Goal: Task Accomplishment & Management: Manage account settings

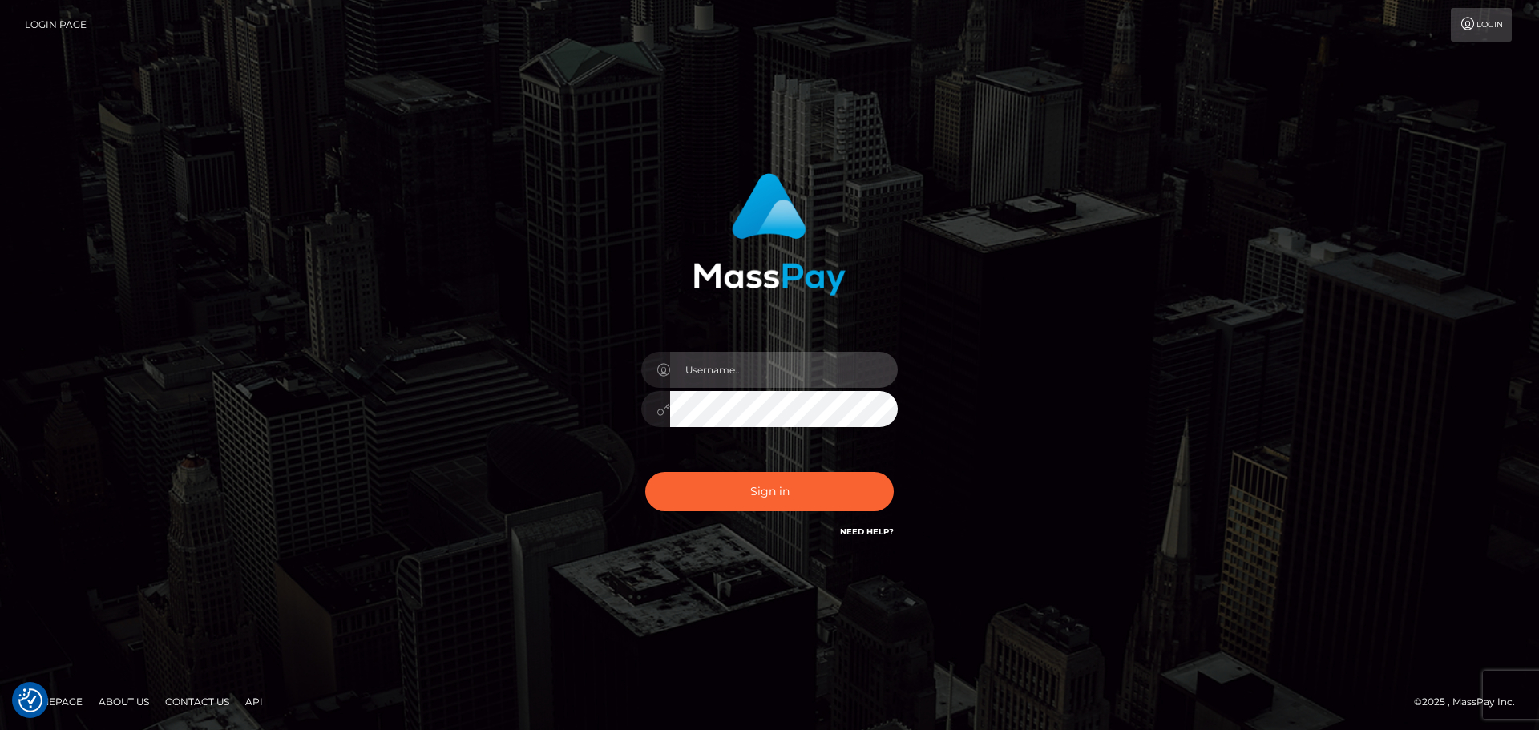
click at [748, 376] on input "text" at bounding box center [784, 370] width 228 height 36
type input "[PERSON_NAME]"
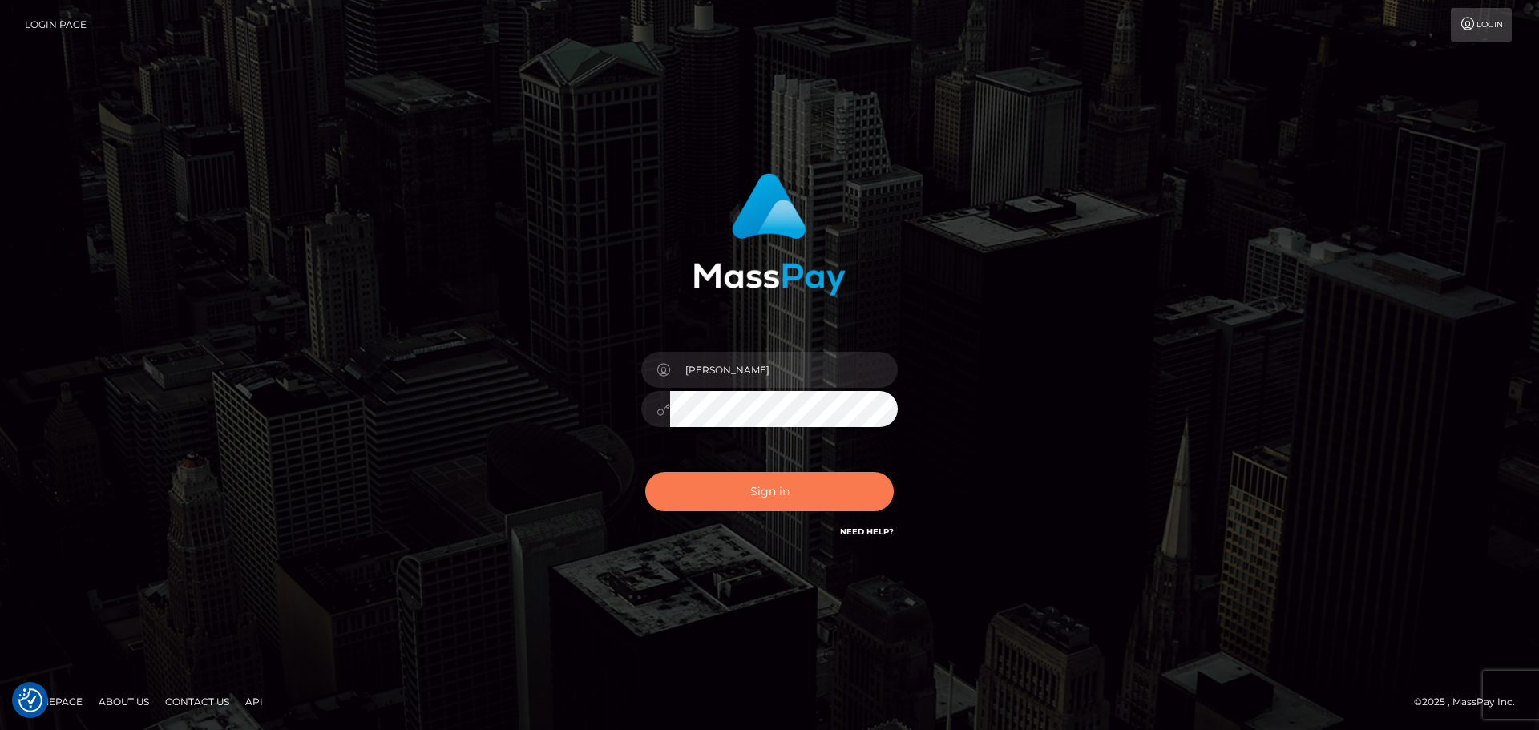
click at [795, 474] on button "Sign in" at bounding box center [769, 491] width 248 height 39
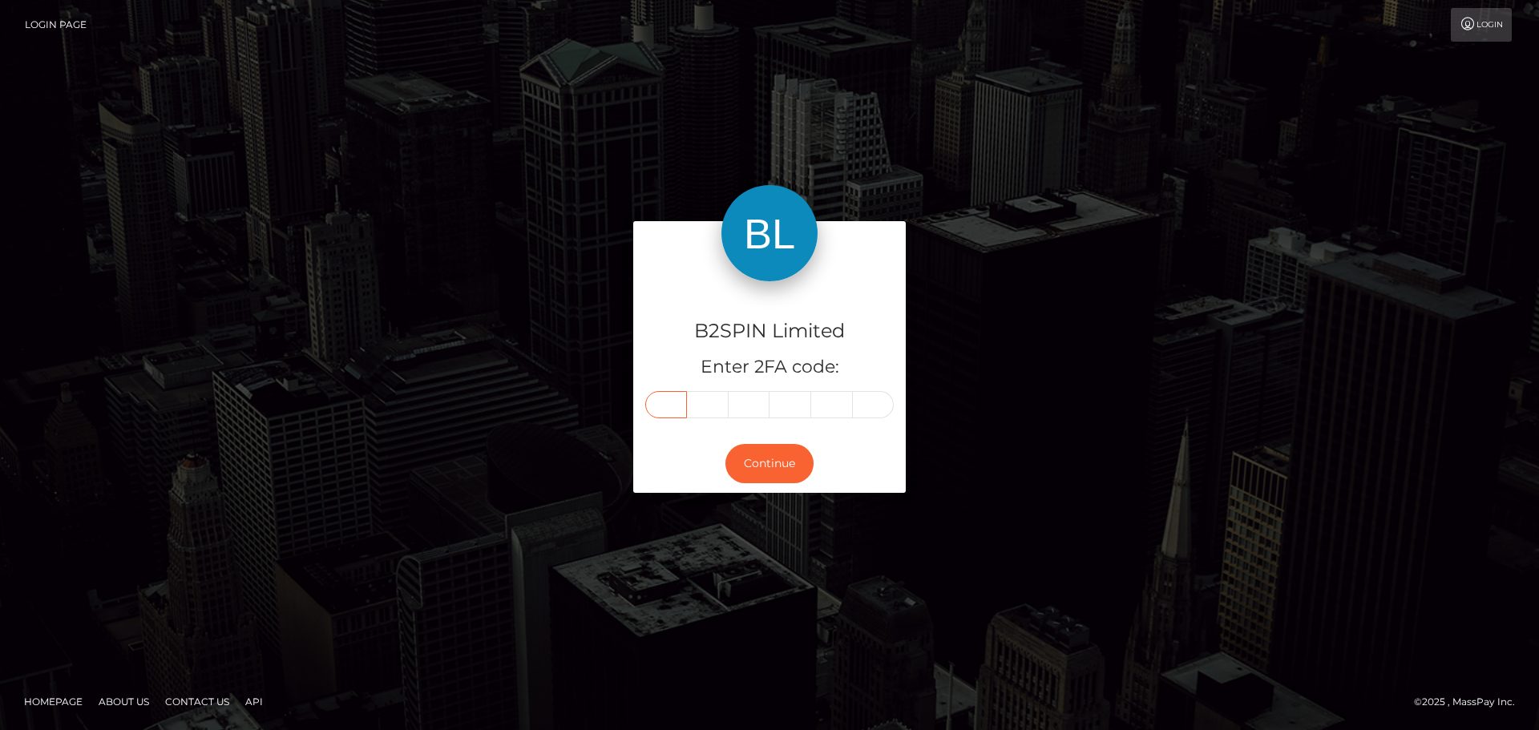
paste input "6"
type input "6"
type input "8"
type input "7"
type input "8"
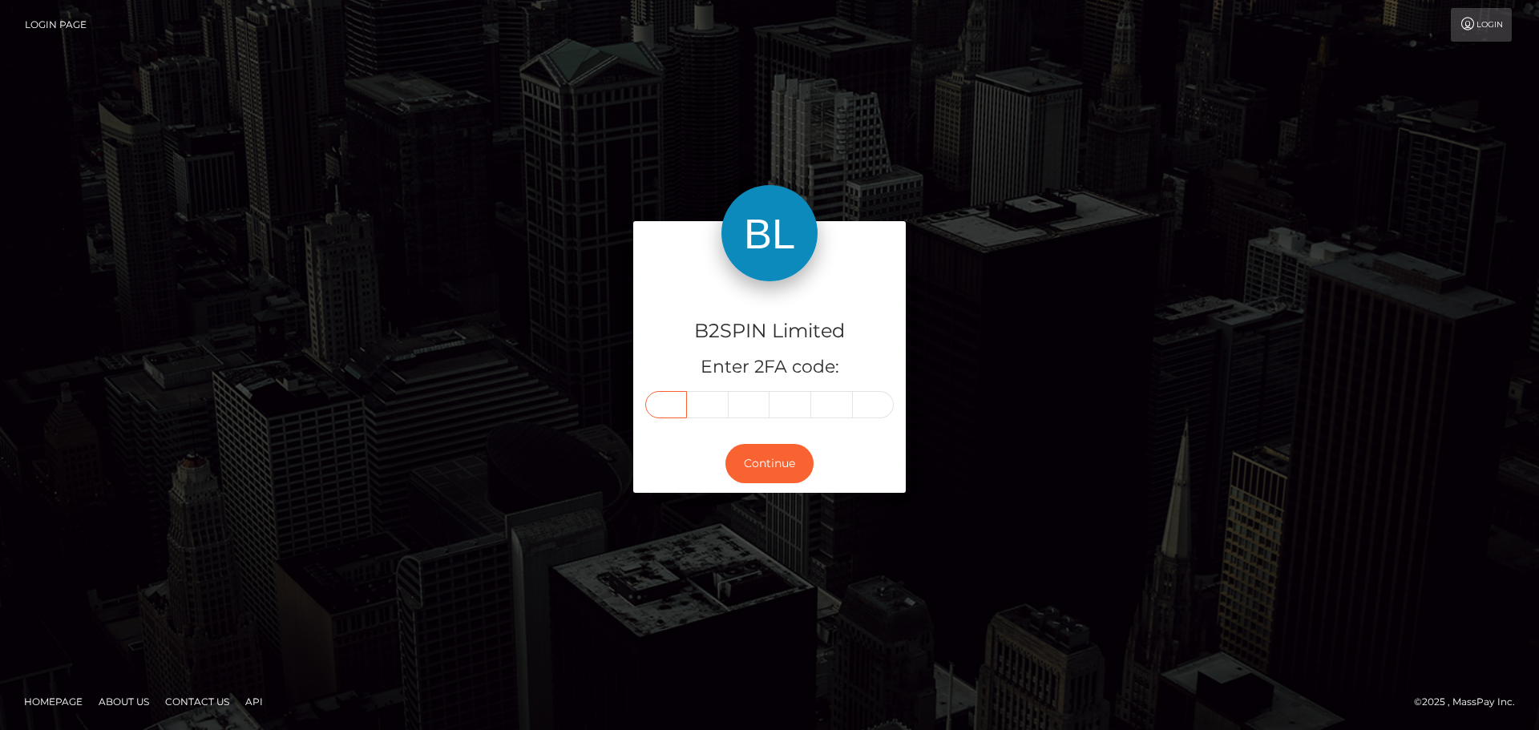
type input "5"
type input "1"
click at [770, 454] on button "Continue" at bounding box center [769, 463] width 88 height 39
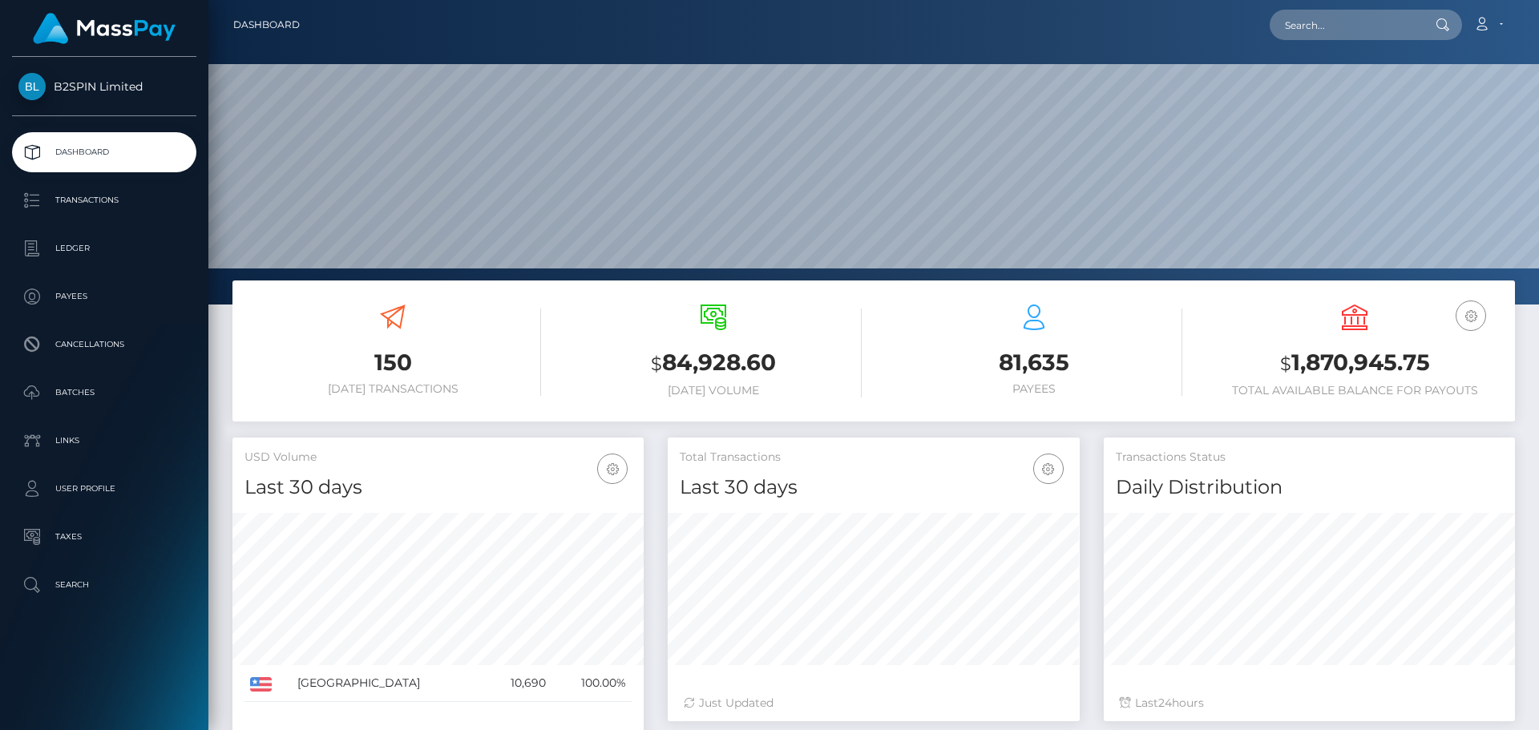
scroll to position [284, 412]
click at [1339, 24] on input "text" at bounding box center [1344, 25] width 151 height 30
paste input "0f04c15f-df30-4706-b9a7-f020b1ba2241"
drag, startPoint x: 1410, startPoint y: 18, endPoint x: 1080, endPoint y: 11, distance: 329.4
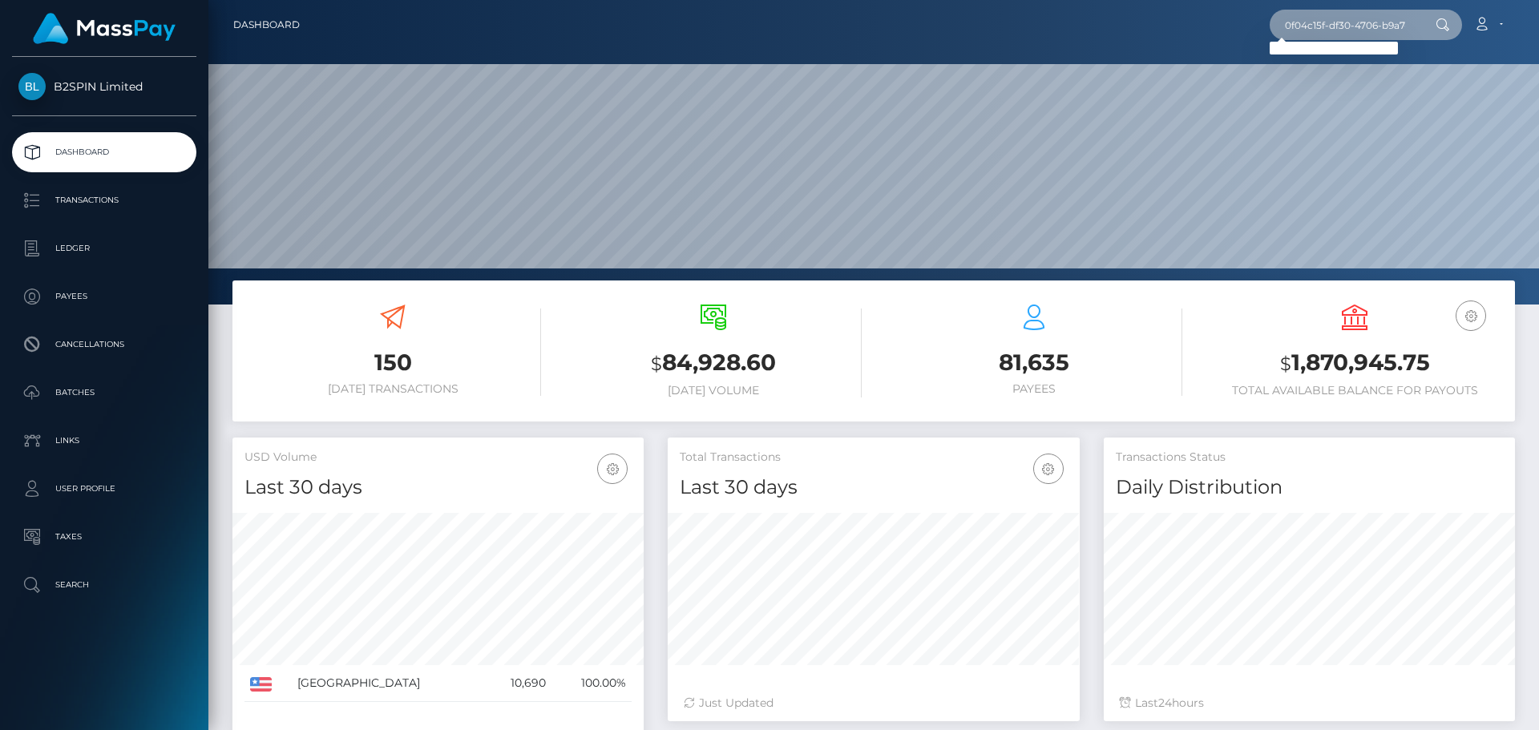
click at [1080, 11] on div "0f04c15f-df30-4706-b9a7-f020b1ba2241 Loading... Loading... Account Edit Profile…" at bounding box center [913, 25] width 1201 height 34
paste input "text"
type input "0f04c15f-df30-4706-b9a7-f020b1ba2241"
